Goal: Transaction & Acquisition: Purchase product/service

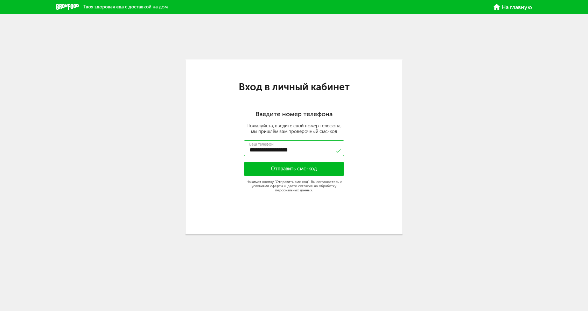
type input "**********"
click at [303, 171] on button "Отправить смс-код" at bounding box center [294, 169] width 100 height 14
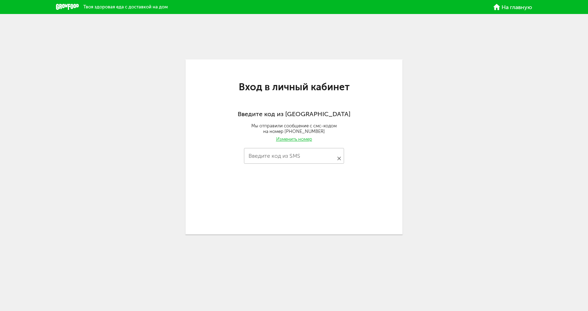
type input "****"
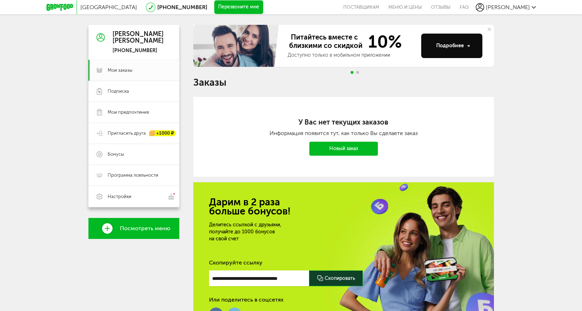
scroll to position [42, 0]
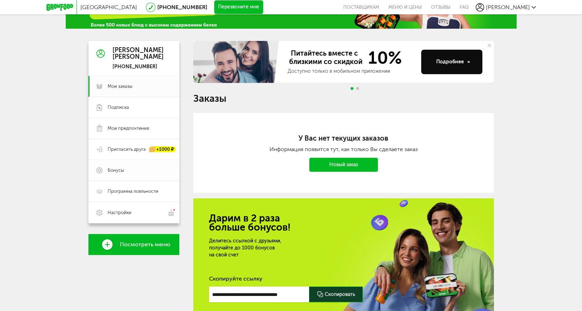
click at [115, 169] on span "Бонусы" at bounding box center [116, 170] width 16 height 6
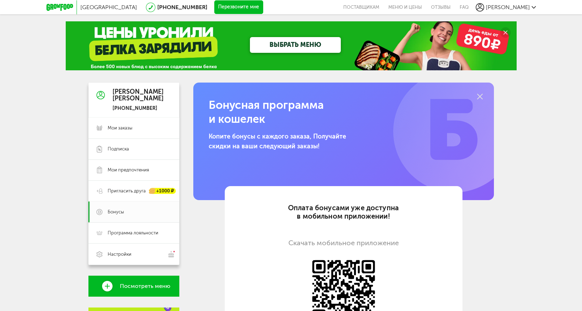
click at [310, 44] on link "ВЫБРАТЬ МЕНЮ" at bounding box center [295, 45] width 91 height 16
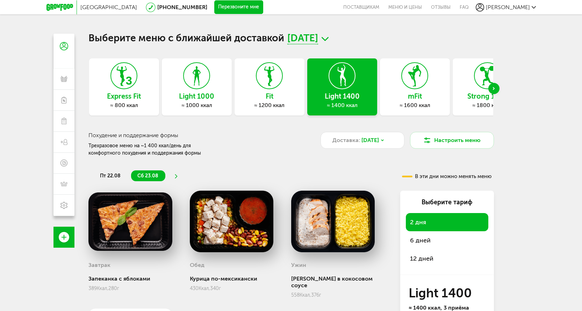
click at [423, 106] on div "≈ 1600 ккал" at bounding box center [415, 105] width 70 height 7
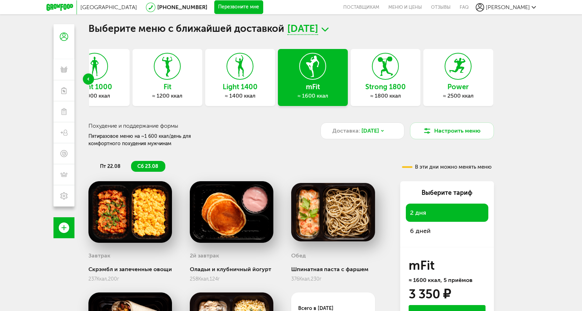
scroll to position [114, 0]
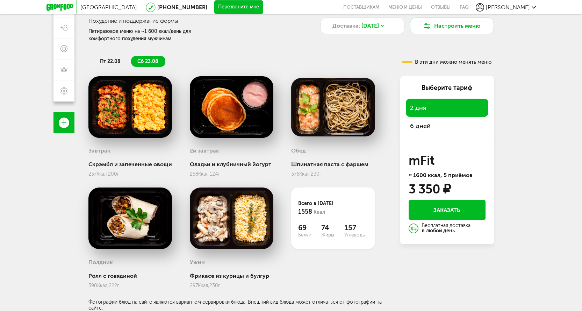
click at [426, 127] on span "6 дней" at bounding box center [420, 126] width 21 height 8
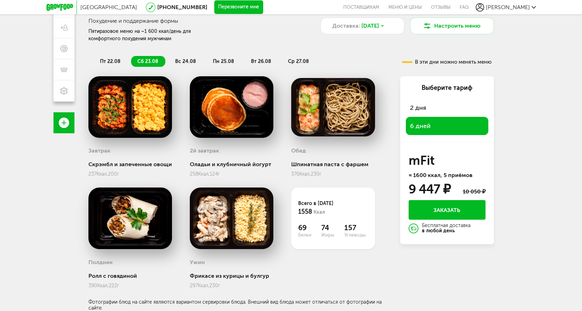
click at [192, 61] on span "вс 24.08" at bounding box center [185, 61] width 21 height 6
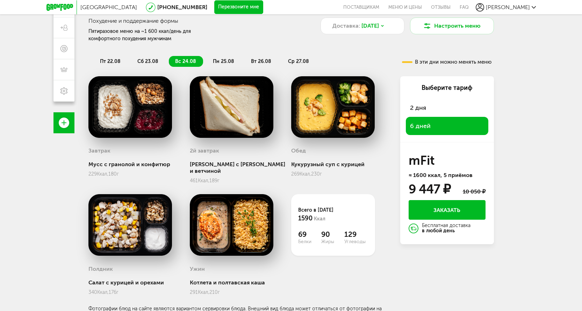
click at [227, 61] on span "пн 25.08" at bounding box center [223, 61] width 21 height 6
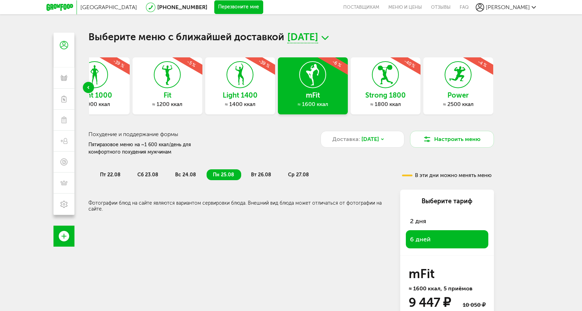
scroll to position [0, 0]
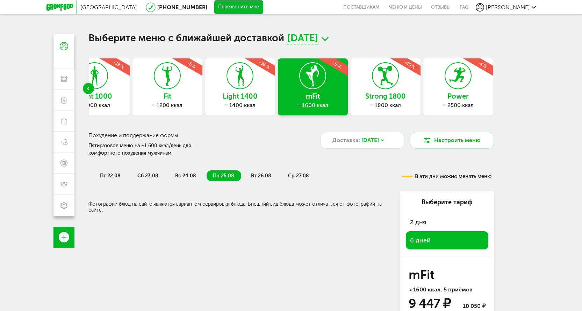
click at [251, 101] on div "Light 1400 ≈ 1400 ккал -39 %" at bounding box center [240, 86] width 70 height 57
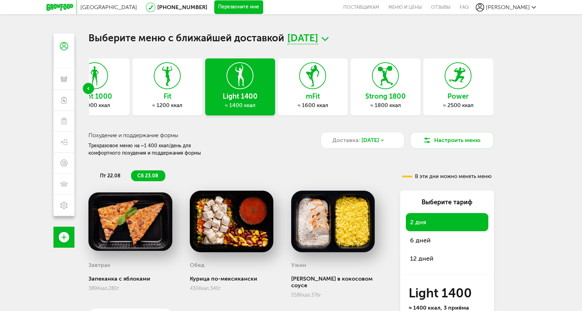
click at [424, 241] on span "6 дней" at bounding box center [420, 240] width 21 height 8
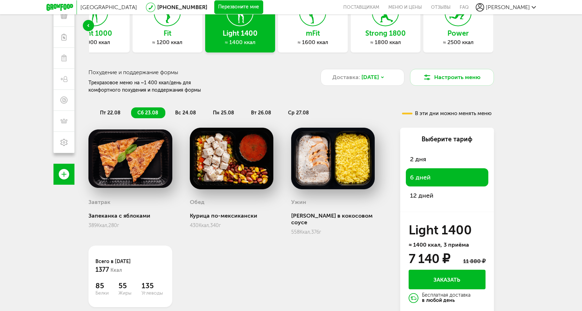
scroll to position [70, 0]
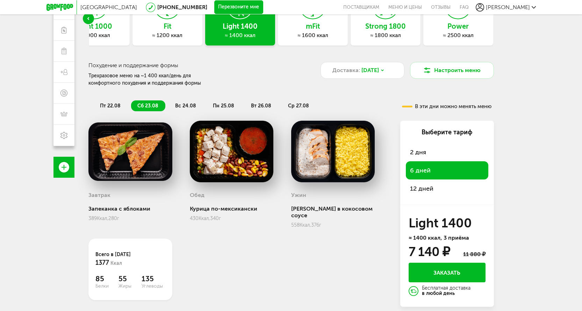
click at [179, 106] on span "вс 24.08" at bounding box center [185, 106] width 21 height 6
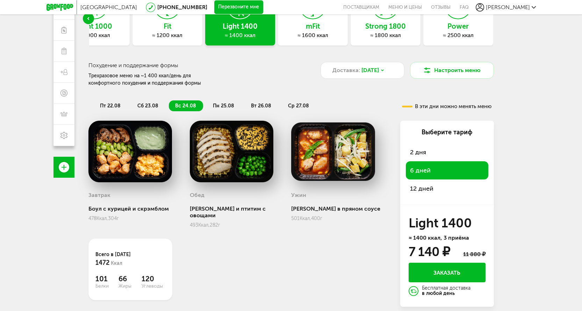
click at [224, 104] on span "пн 25.08" at bounding box center [223, 106] width 21 height 6
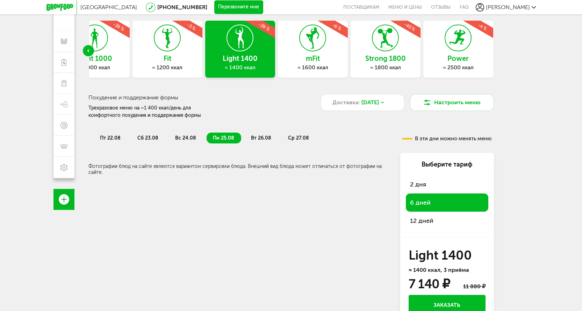
scroll to position [0, 0]
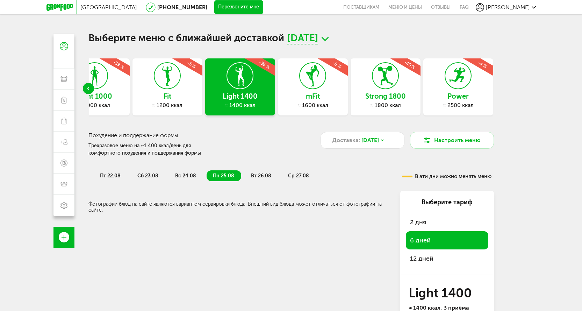
click at [426, 258] on span "12 дней" at bounding box center [421, 259] width 23 height 8
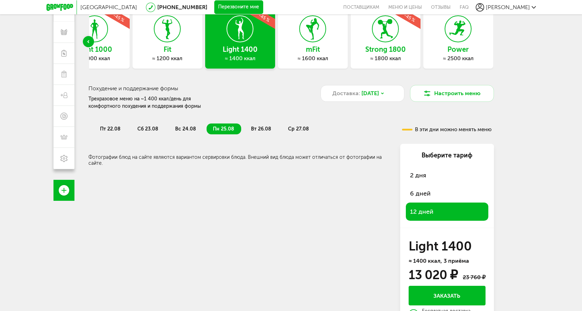
scroll to position [66, 0]
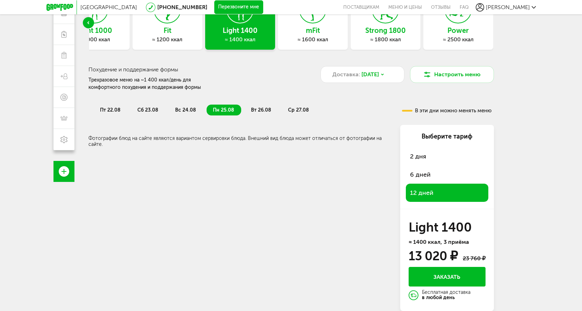
click at [422, 171] on span "6 дней" at bounding box center [420, 175] width 21 height 8
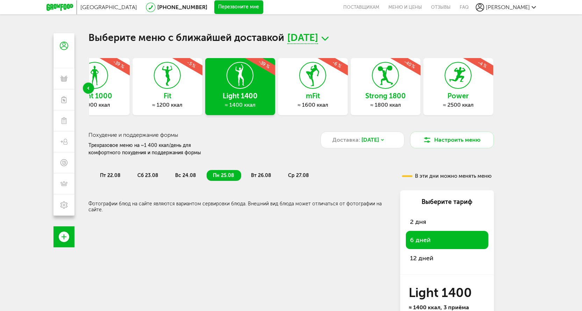
scroll to position [0, 0]
click at [265, 179] on span "вт 26.08" at bounding box center [261, 176] width 20 height 6
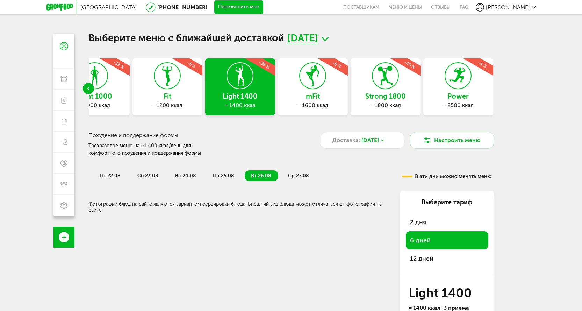
click at [293, 173] on span "ср 27.08" at bounding box center [298, 176] width 21 height 6
click at [392, 138] on div "Доставка: 22 авг, пт" at bounding box center [363, 140] width 84 height 17
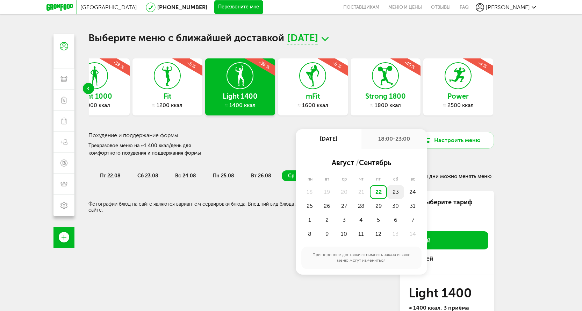
click at [395, 194] on div "23" at bounding box center [395, 192] width 17 height 14
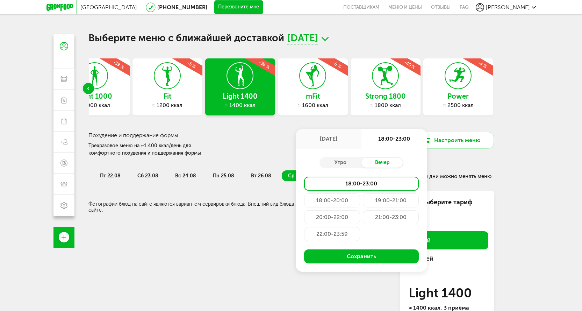
click at [333, 139] on div "23 авг, сб" at bounding box center [329, 139] width 66 height 20
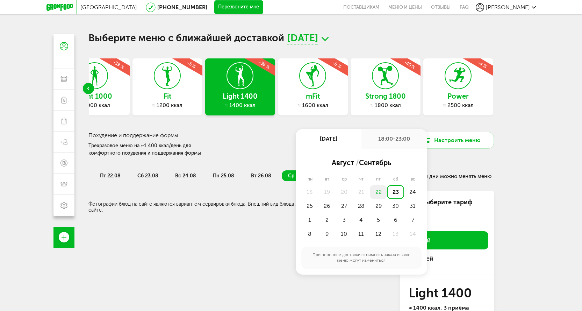
click at [379, 192] on div "22" at bounding box center [378, 192] width 17 height 14
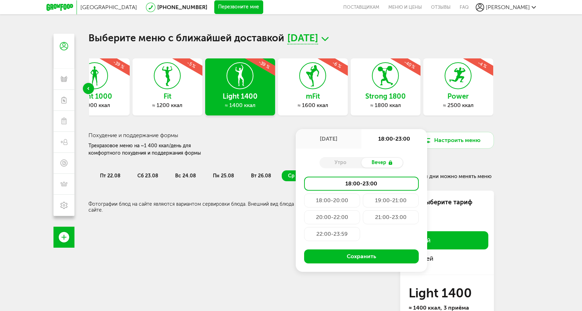
click at [334, 199] on div "18:00-20:00" at bounding box center [332, 200] width 56 height 14
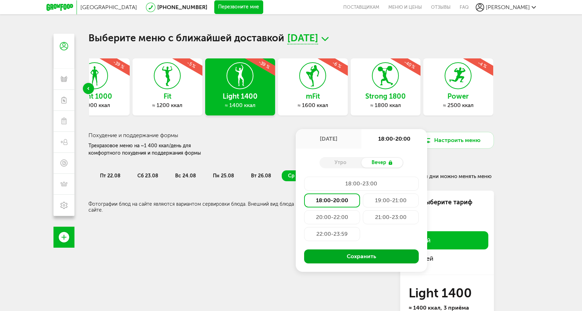
click at [351, 254] on button "Сохранить" at bounding box center [361, 256] width 115 height 14
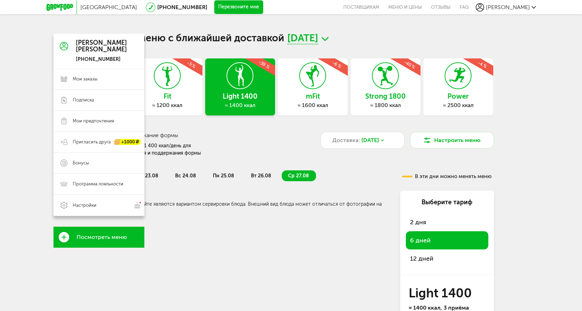
click at [66, 240] on icon at bounding box center [64, 237] width 10 height 10
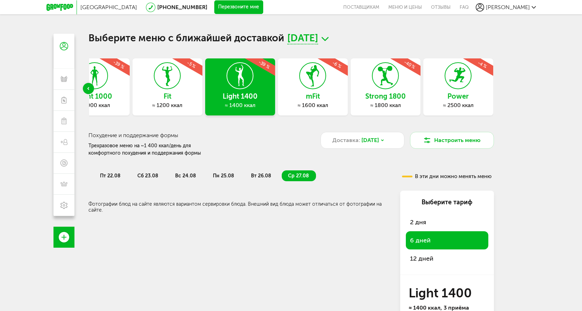
click at [215, 175] on span "пн 25.08" at bounding box center [223, 176] width 21 height 6
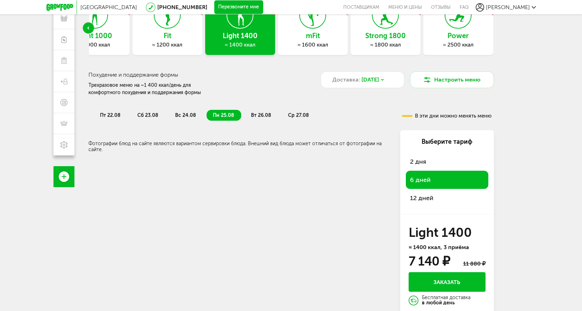
scroll to position [66, 0]
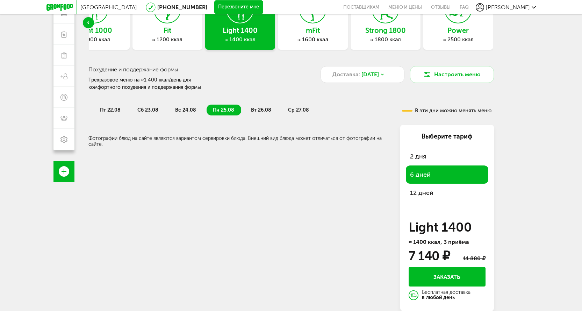
click at [437, 279] on button "Заказать" at bounding box center [447, 277] width 77 height 20
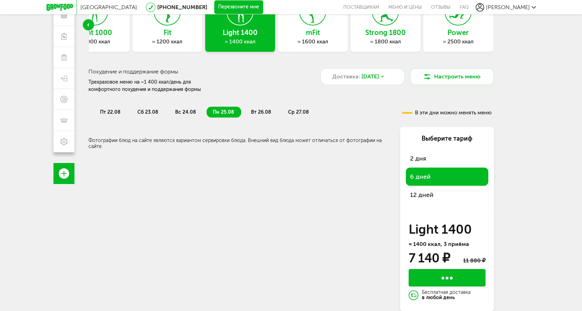
scroll to position [64, 0]
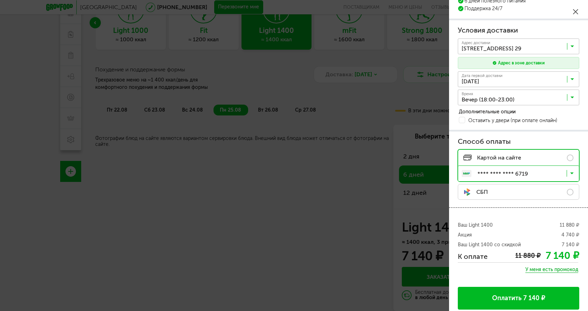
scroll to position [54, 0]
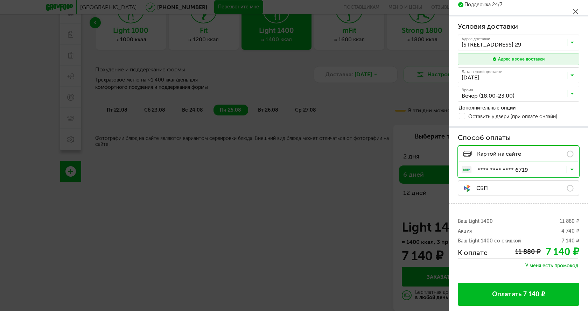
click at [531, 295] on button "Оплатить 7 140 ₽" at bounding box center [517, 294] width 121 height 23
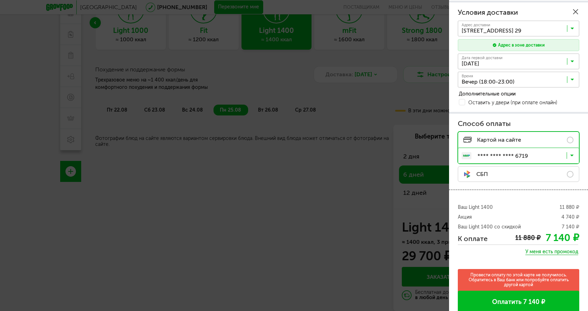
scroll to position [76, 0]
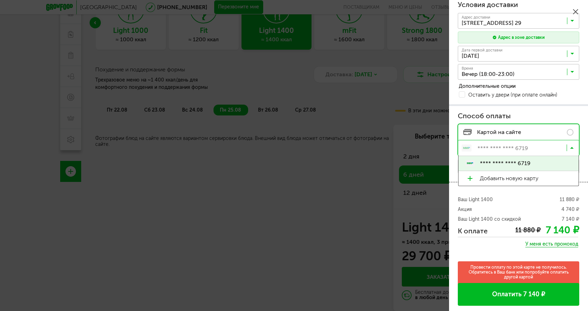
click at [564, 148] on input "Search for option" at bounding box center [520, 149] width 121 height 12
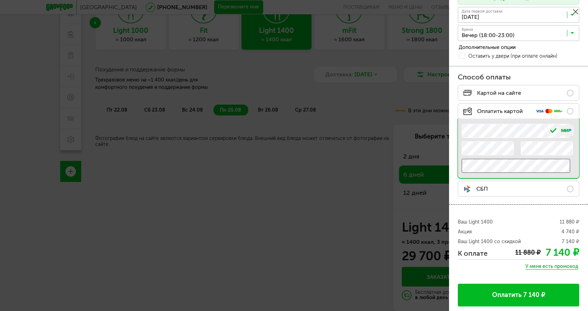
scroll to position [115, 0]
click at [531, 296] on button "Оплатить 7 140 ₽" at bounding box center [517, 294] width 121 height 23
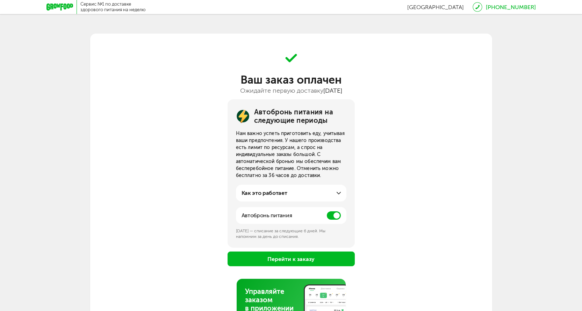
click at [326, 217] on div "Автобронь питания" at bounding box center [291, 215] width 111 height 17
click at [329, 216] on span at bounding box center [334, 215] width 14 height 8
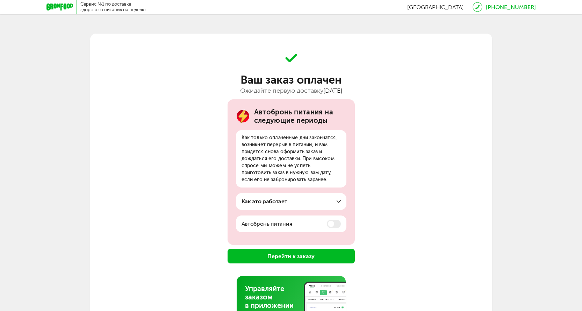
click at [322, 258] on button "Перейти к заказу" at bounding box center [291, 256] width 127 height 15
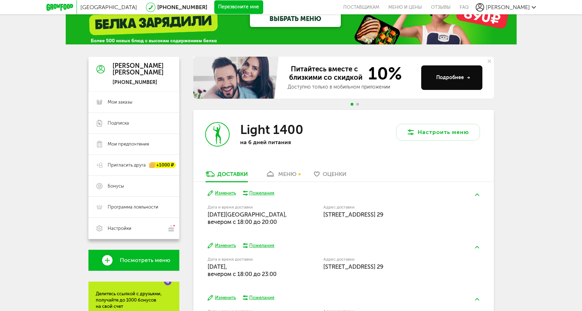
scroll to position [70, 0]
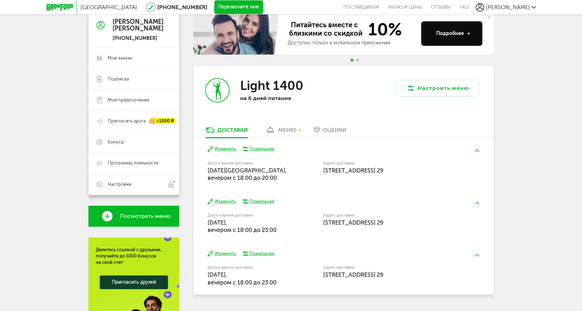
click at [226, 202] on button "Изменить" at bounding box center [222, 201] width 28 height 7
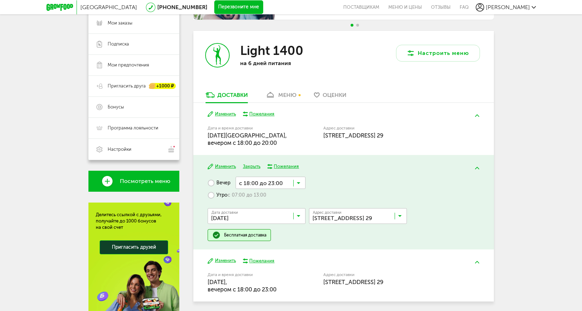
scroll to position [140, 0]
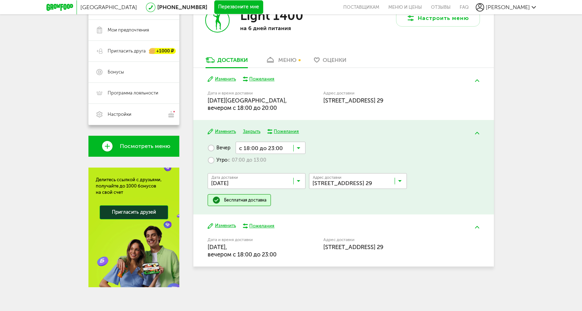
click at [297, 149] on icon at bounding box center [298, 149] width 3 height 7
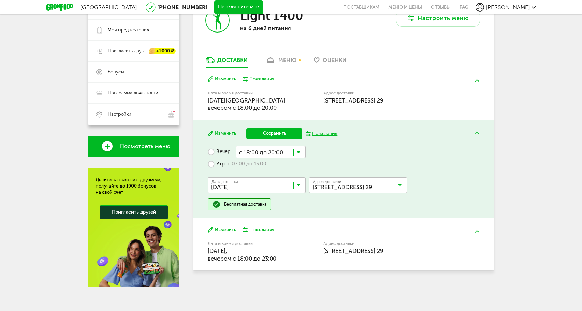
click at [267, 175] on span "с 18:00 до 20:00" at bounding box center [270, 179] width 69 height 15
click at [265, 131] on button "Сохранить" at bounding box center [275, 133] width 56 height 10
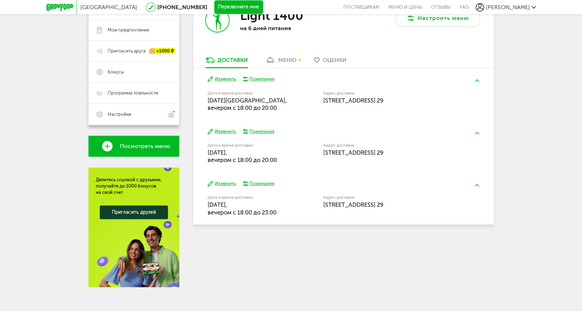
click at [222, 184] on button "Изменить" at bounding box center [222, 183] width 28 height 7
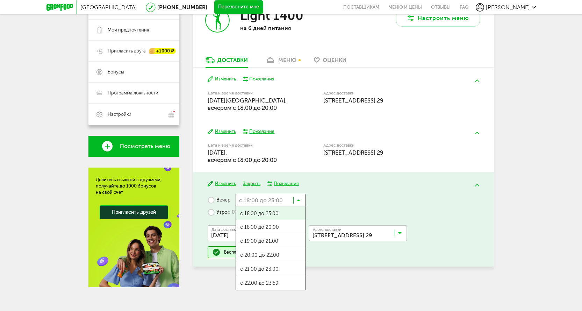
click at [301, 202] on input "Search for option" at bounding box center [271, 200] width 70 height 12
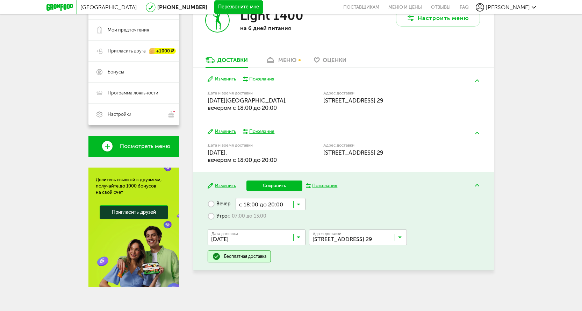
click at [266, 227] on span "с 18:00 до 20:00" at bounding box center [270, 231] width 69 height 15
click at [277, 186] on button "Сохранить" at bounding box center [275, 185] width 56 height 10
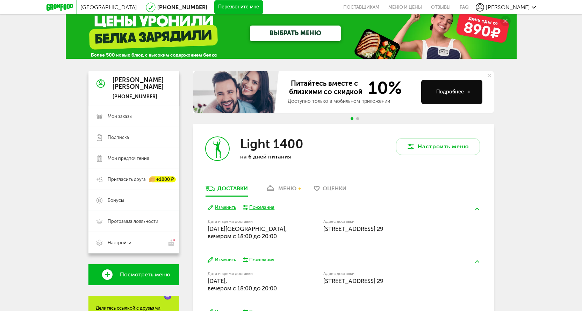
scroll to position [0, 0]
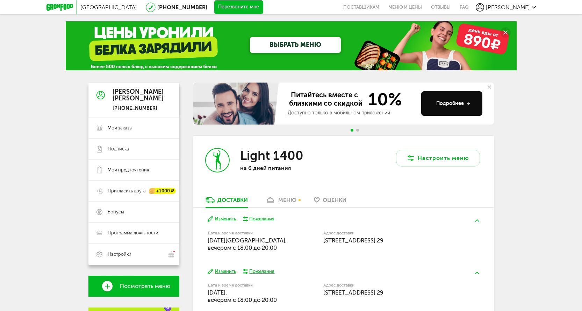
click at [286, 200] on div "меню" at bounding box center [287, 200] width 18 height 7
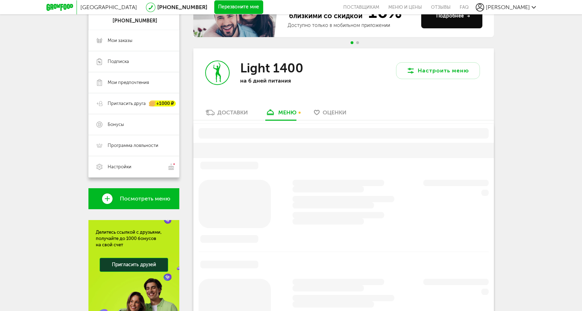
scroll to position [118, 0]
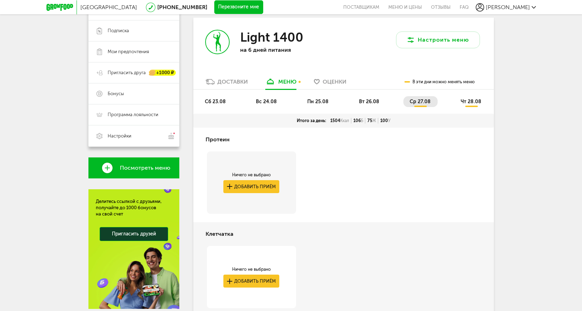
click at [430, 102] on span "ср 27.08" at bounding box center [420, 102] width 21 height 6
click at [424, 99] on span "ср 27.08" at bounding box center [420, 102] width 21 height 6
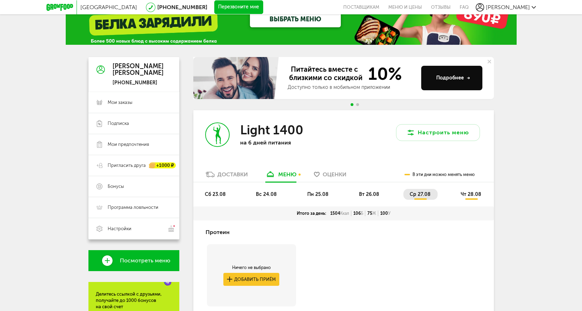
scroll to position [21, 0]
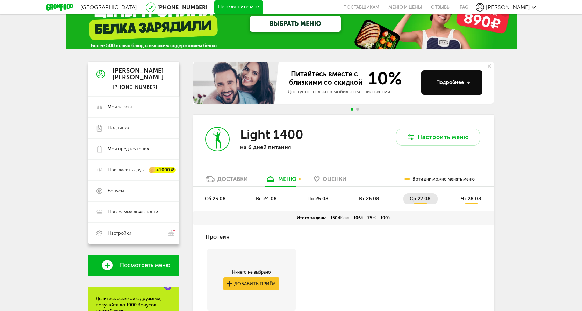
click at [425, 200] on span "ср 27.08" at bounding box center [420, 199] width 21 height 6
click at [478, 199] on span "чт 28.08" at bounding box center [471, 199] width 21 height 6
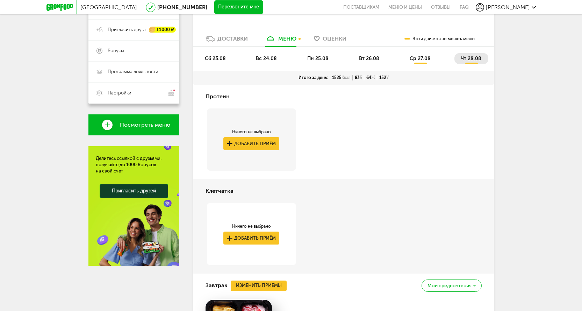
scroll to position [161, 0]
click at [375, 59] on span "вт 26.08" at bounding box center [369, 59] width 20 height 6
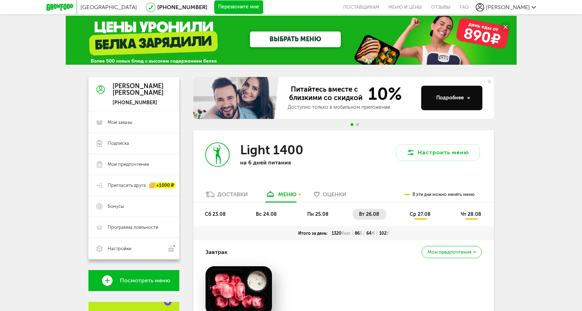
scroll to position [0, 0]
